Goal: Task Accomplishment & Management: Manage account settings

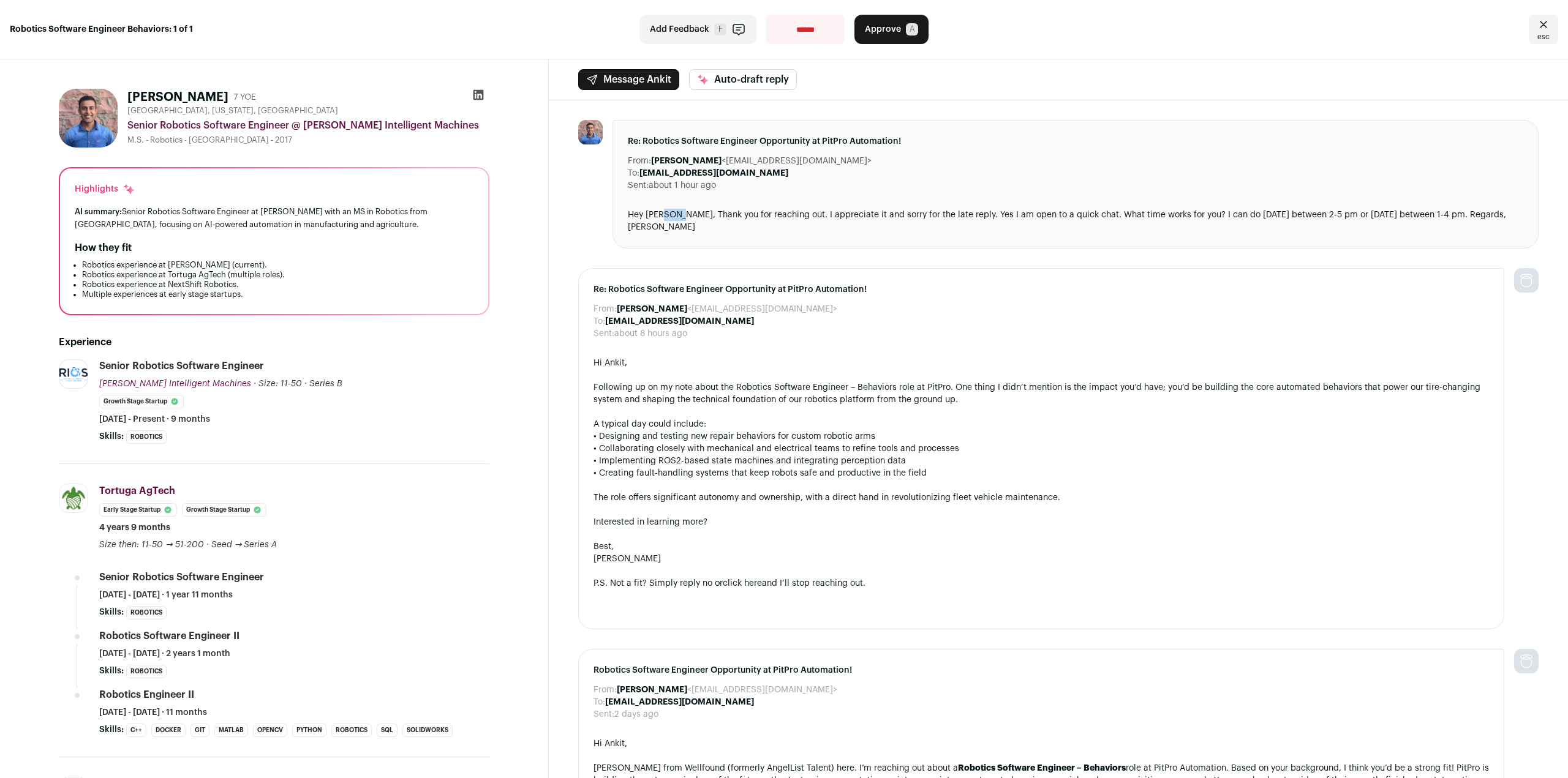
drag, startPoint x: 666, startPoint y: 218, endPoint x: 679, endPoint y: 224, distance: 14.3
click at [679, 225] on div "Re: Robotics Software Engineer Opportunity at PitPro Automation! From: [PERSON_…" at bounding box center [1075, 184] width 926 height 128
click at [560, 216] on div "From: [PERSON_NAME] <[EMAIL_ADDRESS][DOMAIN_NAME]> To: [PERSON_NAME] <[EMAIL_AD…" at bounding box center [1058, 639] width 1019 height 1076
drag, startPoint x: 358, startPoint y: 181, endPoint x: 368, endPoint y: 287, distance: 106.5
click at [368, 287] on div "Highlights AI summary: Senior Robotics Software Engineer at [PERSON_NAME] with …" at bounding box center [274, 241] width 428 height 145
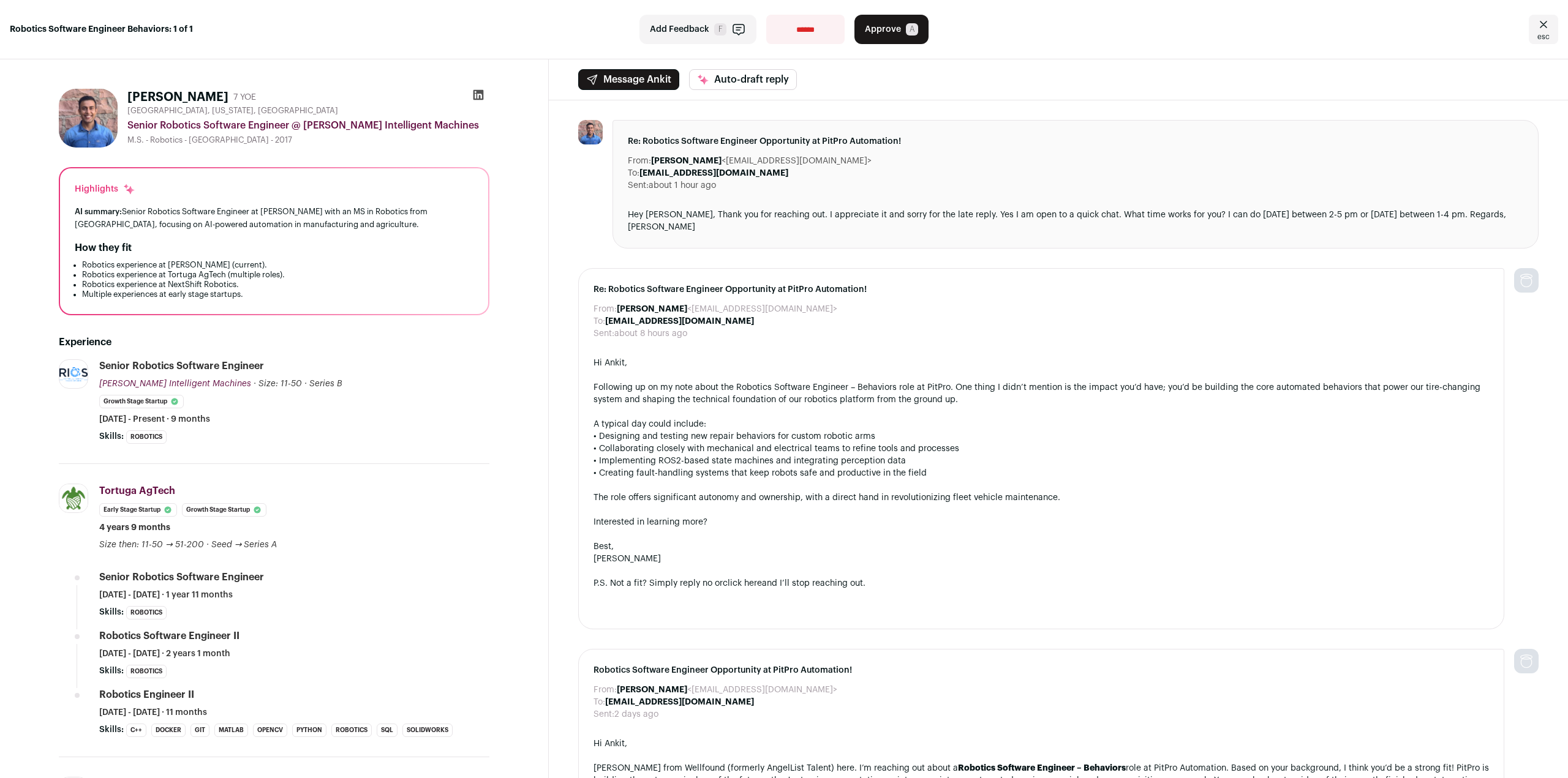
click at [368, 287] on li "Robotics experience at NextShift Robotics." at bounding box center [278, 285] width 391 height 10
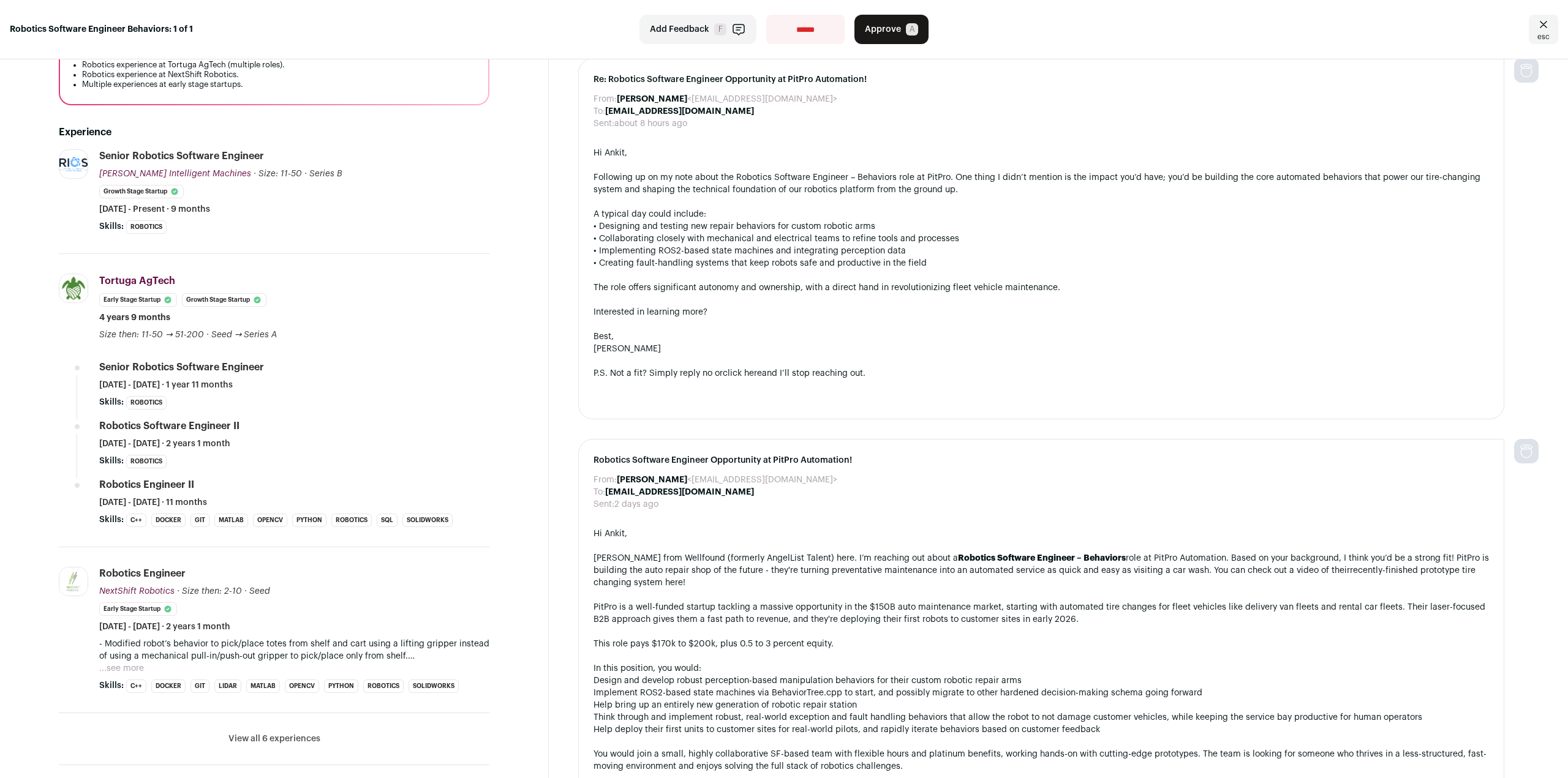
scroll to position [245, 0]
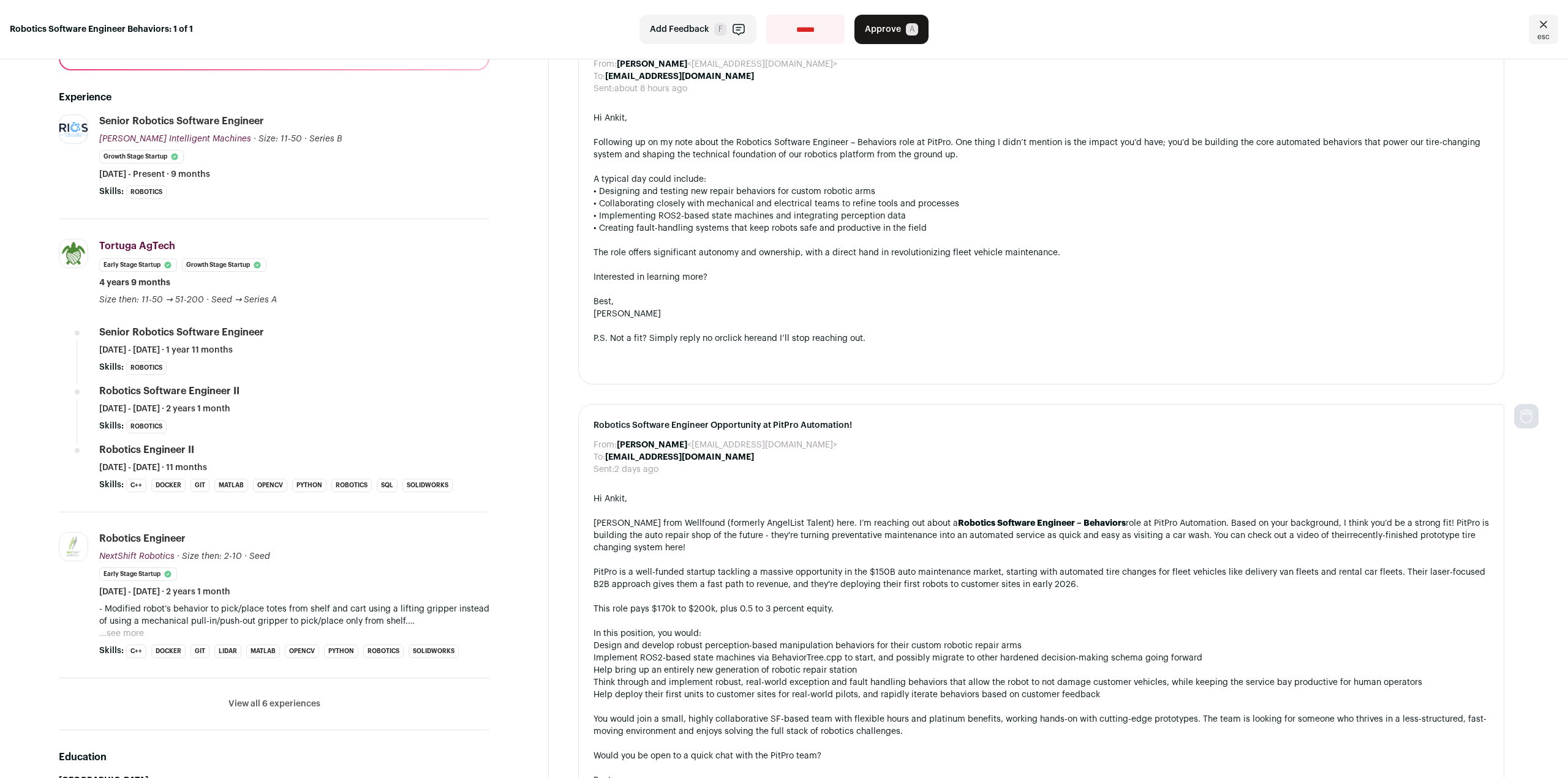
click at [129, 631] on button "...see more" at bounding box center [122, 633] width 45 height 12
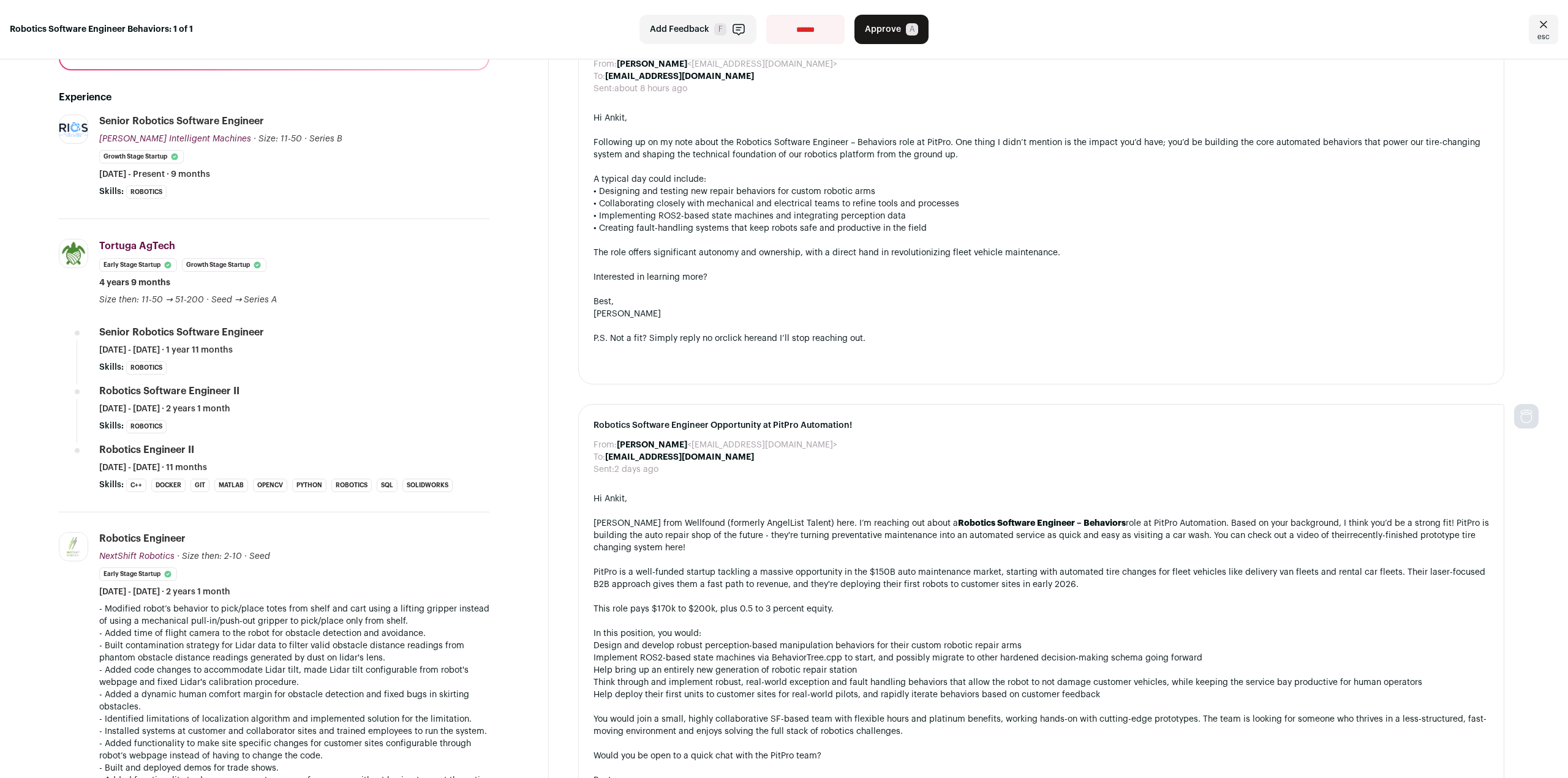
drag, startPoint x: 436, startPoint y: 594, endPoint x: 469, endPoint y: 631, distance: 49.6
click at [469, 631] on li "Robotics Engineer NextShift Robotics NextShift Robotics [DOMAIN_NAME] Add to co…" at bounding box center [294, 730] width 390 height 395
click at [349, 661] on p "- Built contamination strategy for Lidar data to filter valid obstacle distance…" at bounding box center [294, 652] width 390 height 25
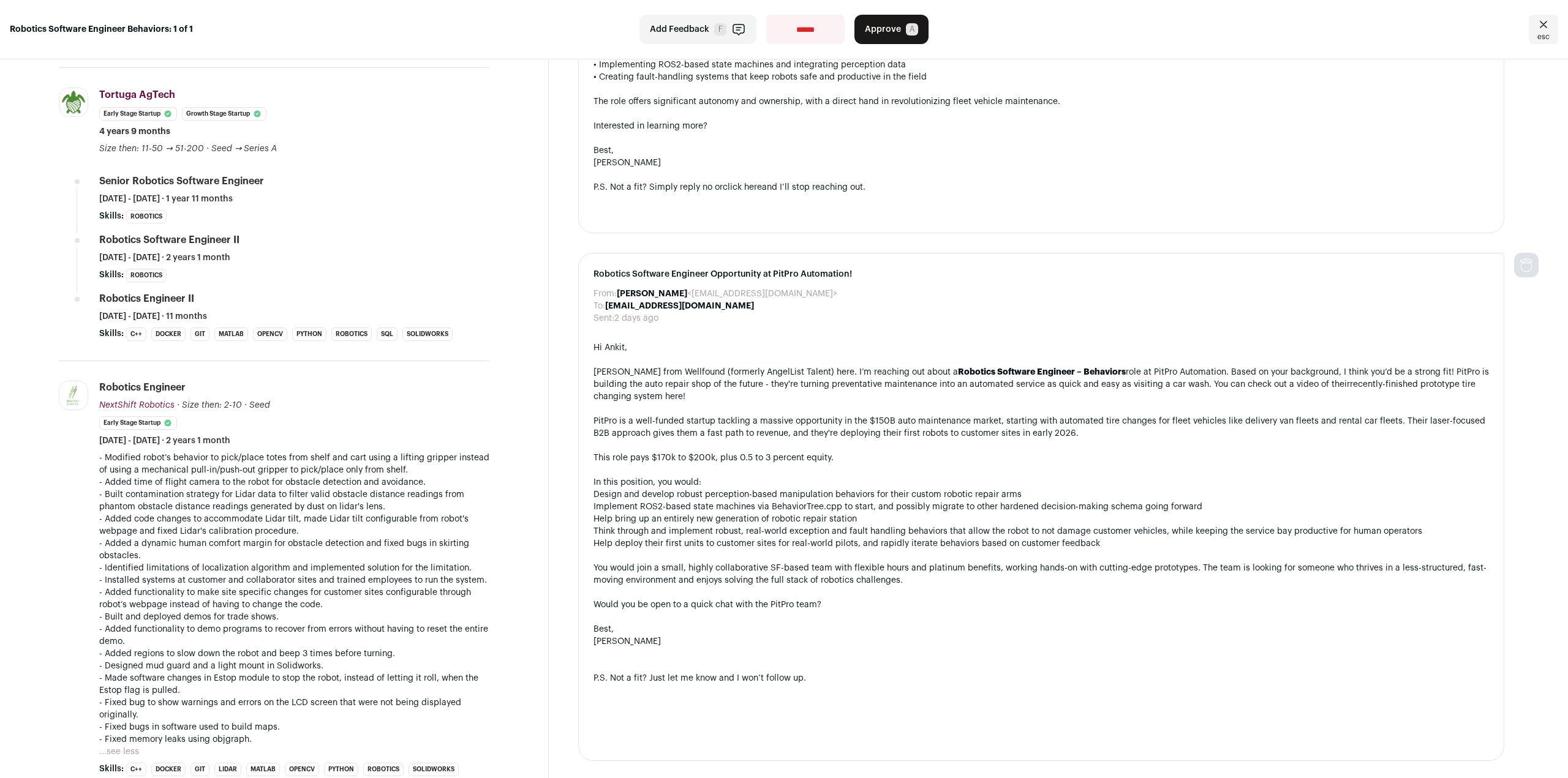
scroll to position [429, 0]
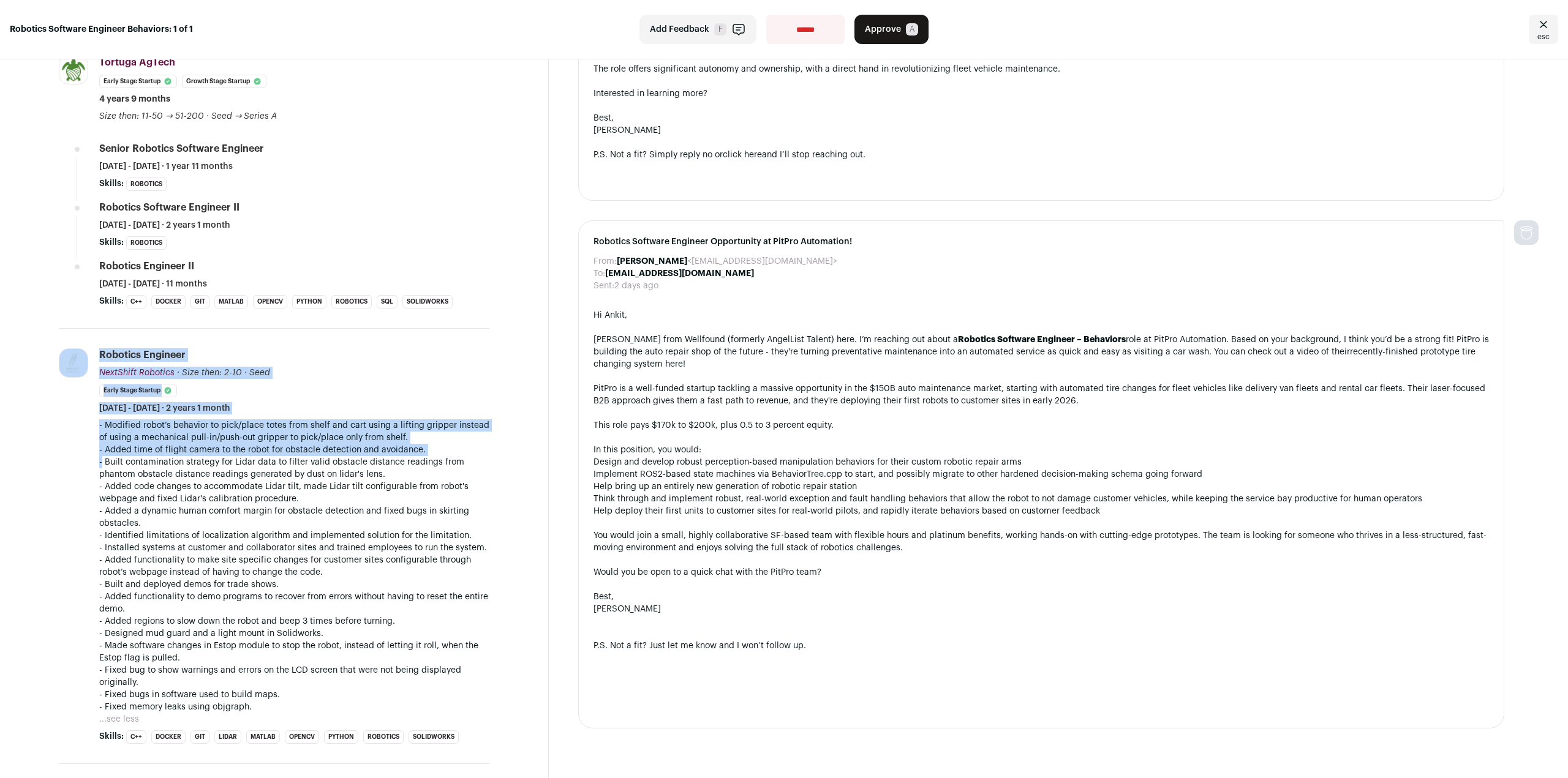
drag, startPoint x: 92, startPoint y: 451, endPoint x: 103, endPoint y: 468, distance: 20.2
click at [103, 468] on li "NextShift Robotics [DOMAIN_NAME] Add to company list Public / Private Private V…" at bounding box center [274, 547] width 430 height 435
click at [93, 492] on li "NextShift Robotics [DOMAIN_NAME] Add to company list Public / Private Private V…" at bounding box center [274, 547] width 430 height 435
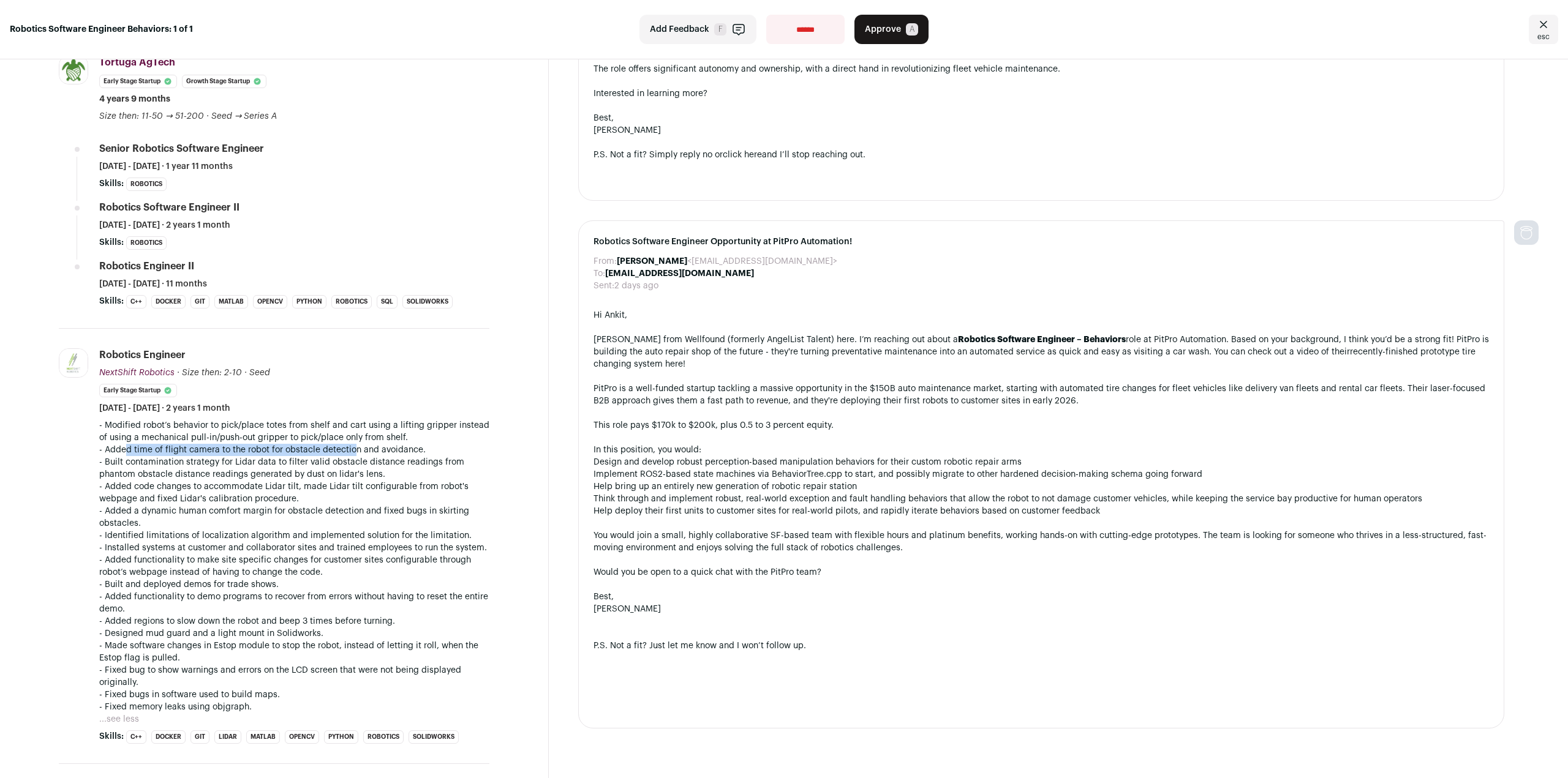
drag, startPoint x: 128, startPoint y: 454, endPoint x: 355, endPoint y: 454, distance: 227.0
click at [355, 454] on p "- Added time of flight camera to the robot for obstacle detection and avoidance." at bounding box center [294, 450] width 390 height 12
click at [268, 518] on p "- Added a dynamic human comfort margin for obstacle detection and fixed bugs in…" at bounding box center [294, 517] width 390 height 25
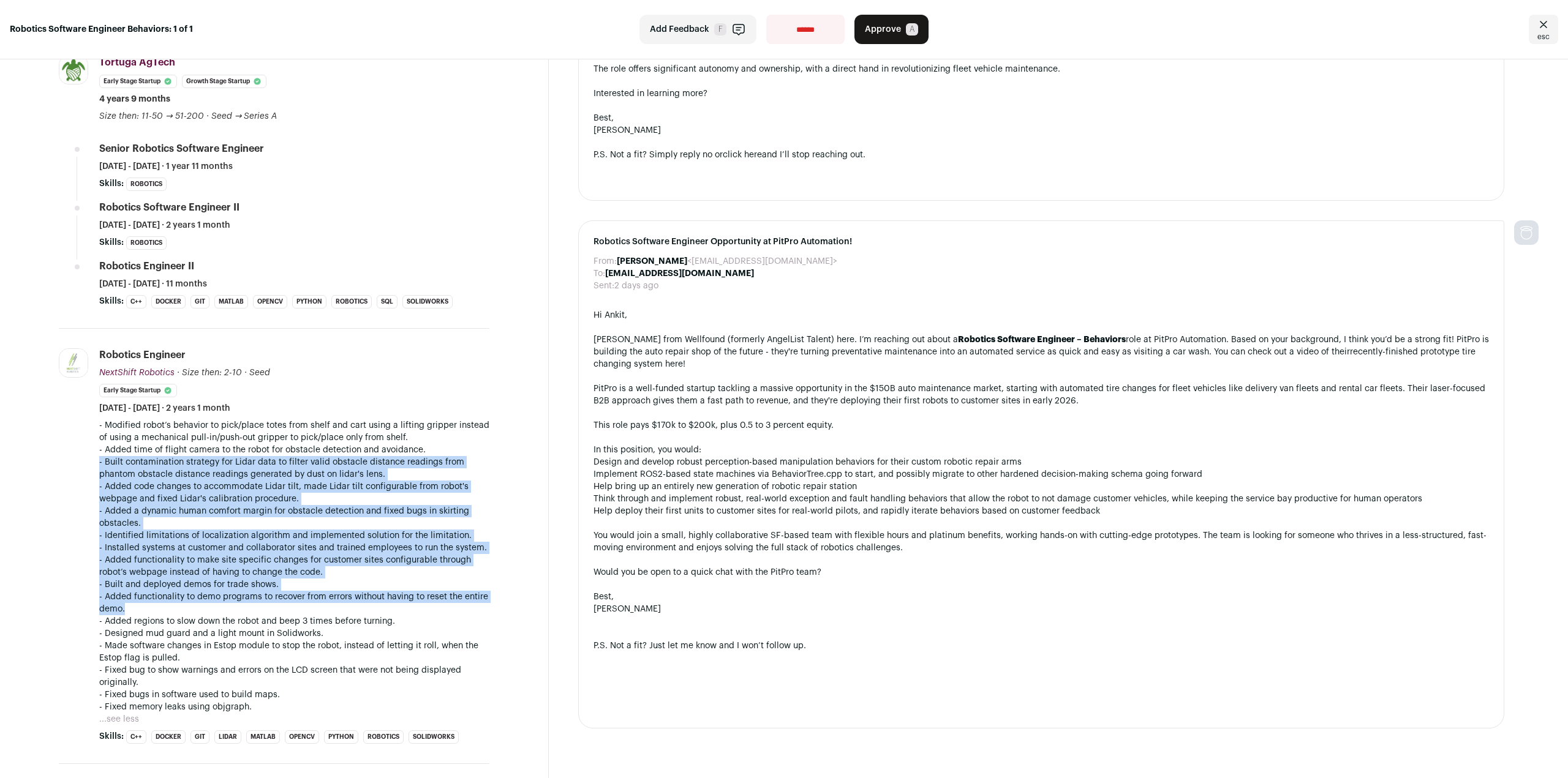
drag, startPoint x: 99, startPoint y: 463, endPoint x: 260, endPoint y: 651, distance: 247.5
click at [240, 625] on div "- Modified robot’s behavior to pick/place totes from shelf and cart using a lif…" at bounding box center [294, 566] width 390 height 294
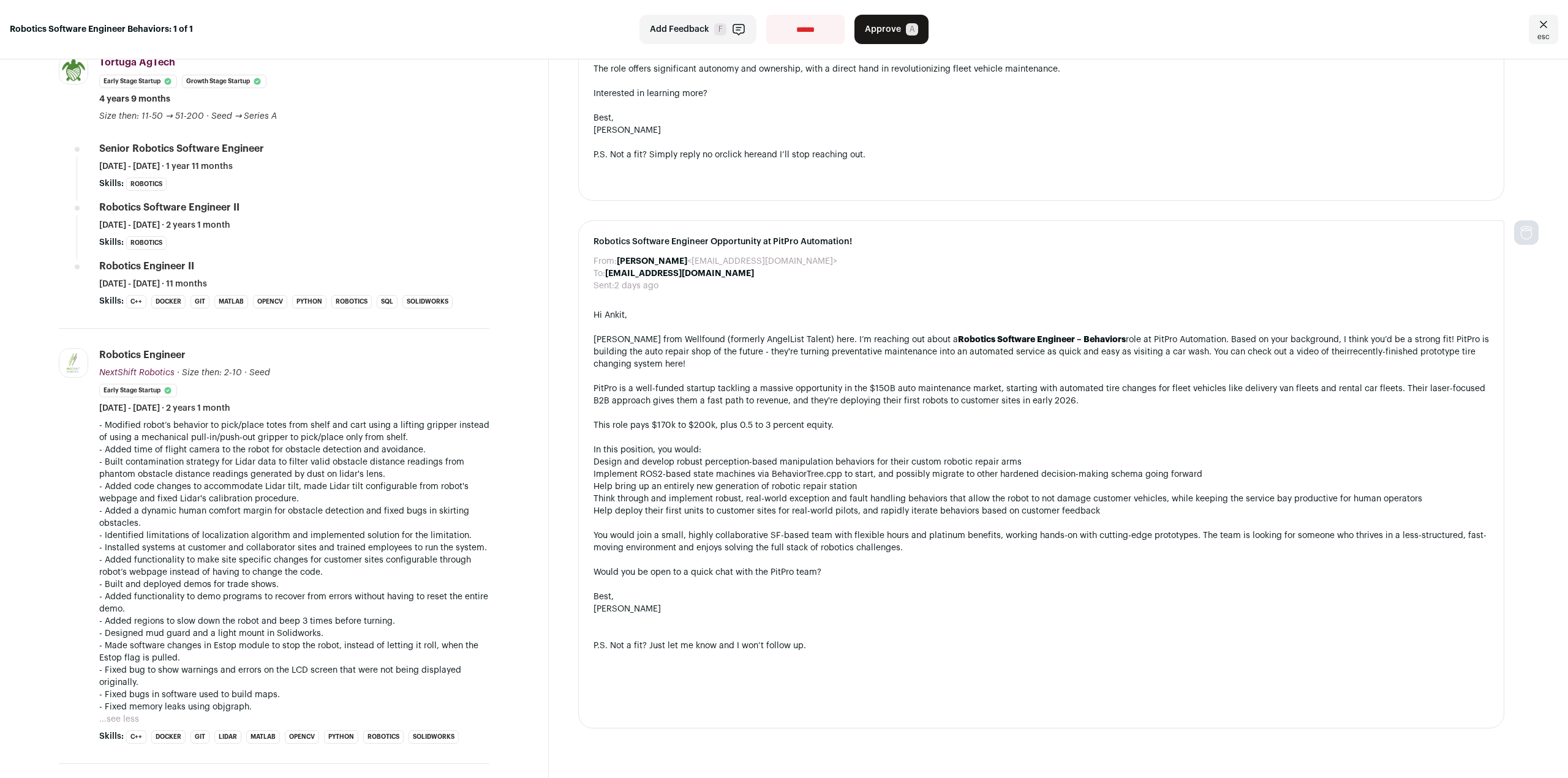
click at [269, 663] on p "- Made software changes in Estop module to stop the robot, instead of letting i…" at bounding box center [294, 652] width 390 height 25
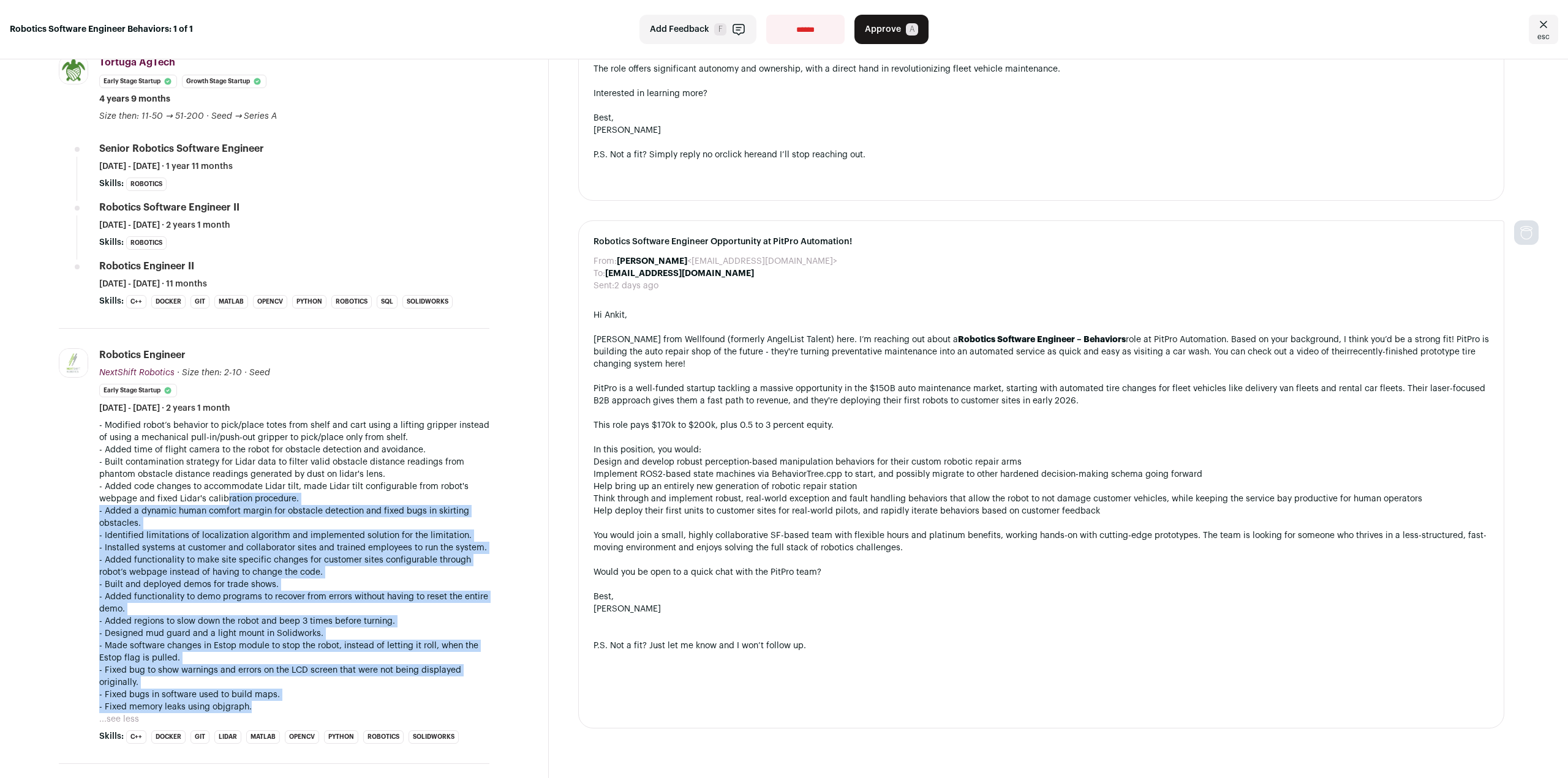
drag, startPoint x: 279, startPoint y: 708, endPoint x: 225, endPoint y: 500, distance: 214.9
click at [225, 500] on div "- Modified robot’s behavior to pick/place totes from shelf and cart using a lif…" at bounding box center [294, 566] width 390 height 294
click at [225, 500] on p "- Added code changes to accommodate Lidar tilt, made Lidar tilt configurable fr…" at bounding box center [294, 492] width 390 height 25
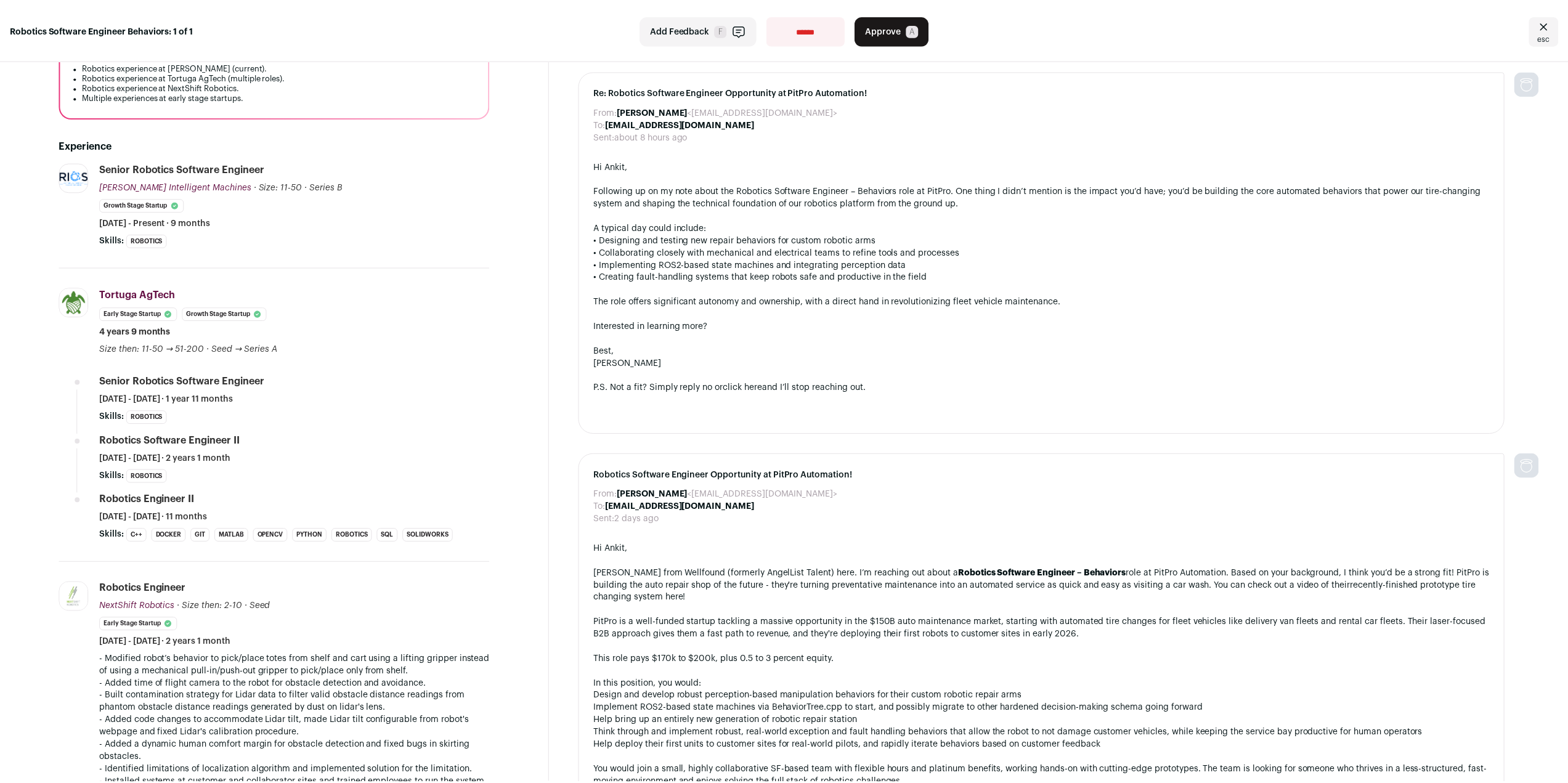
scroll to position [0, 0]
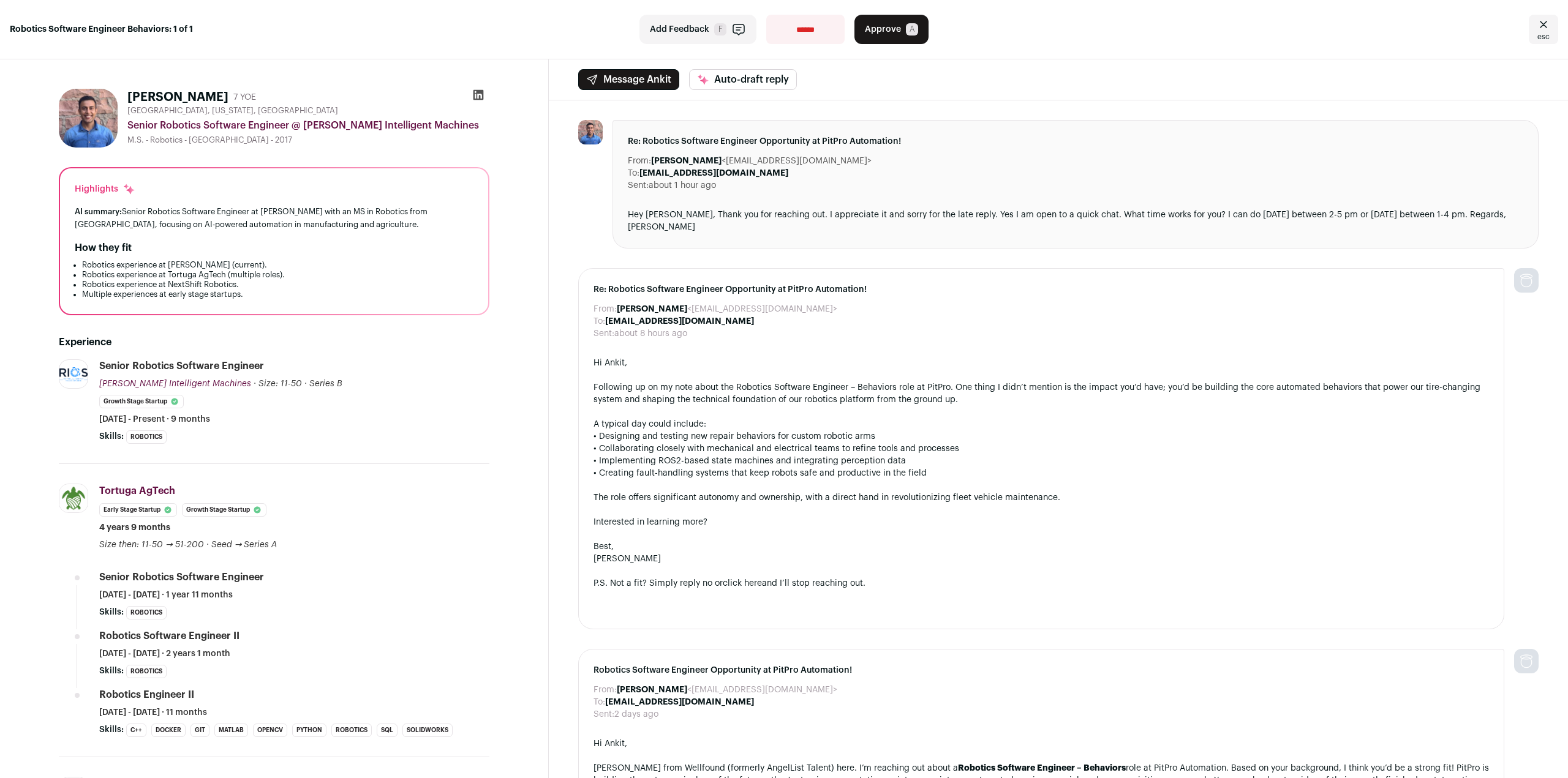
click at [474, 95] on icon at bounding box center [479, 95] width 10 height 10
click at [884, 34] on span "Approve" at bounding box center [883, 29] width 36 height 12
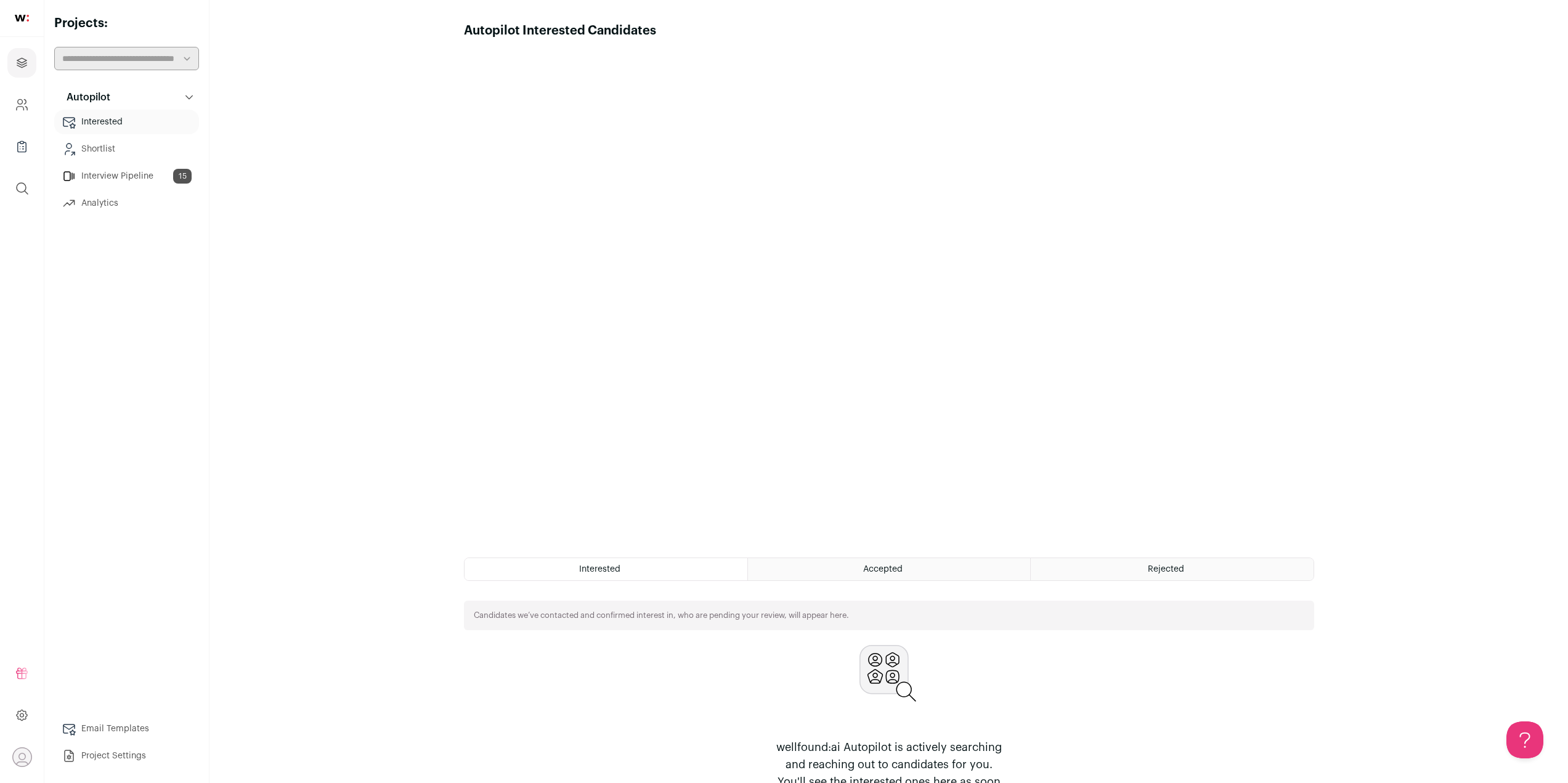
click at [395, 131] on main "Autopilot Interested Candidates Hide tutorial Show tutorial Interested Accepted…" at bounding box center [889, 415] width 1358 height 830
